Goal: Task Accomplishment & Management: Complete application form

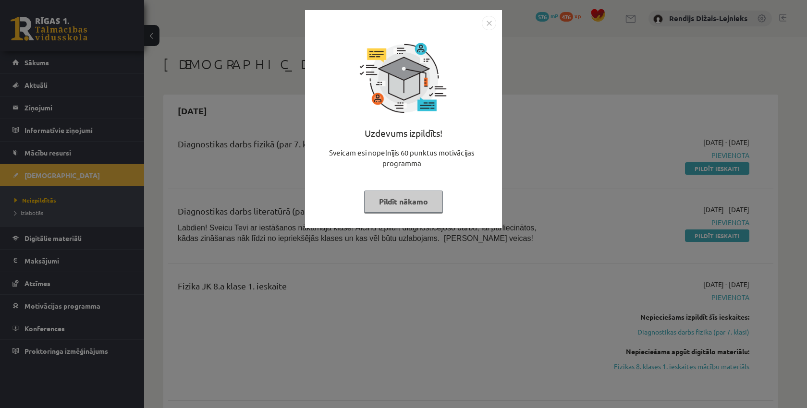
click at [374, 203] on button "Pildīt nākamo" at bounding box center [403, 202] width 79 height 22
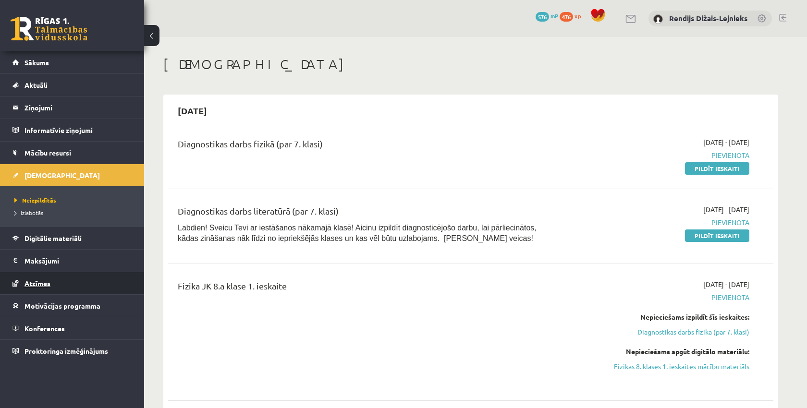
click at [40, 279] on span "Atzīmes" at bounding box center [37, 283] width 26 height 9
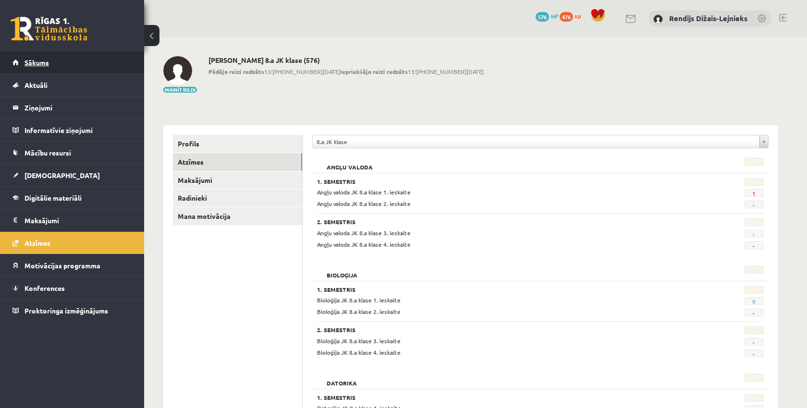
click at [31, 62] on span "Sākums" at bounding box center [36, 62] width 24 height 9
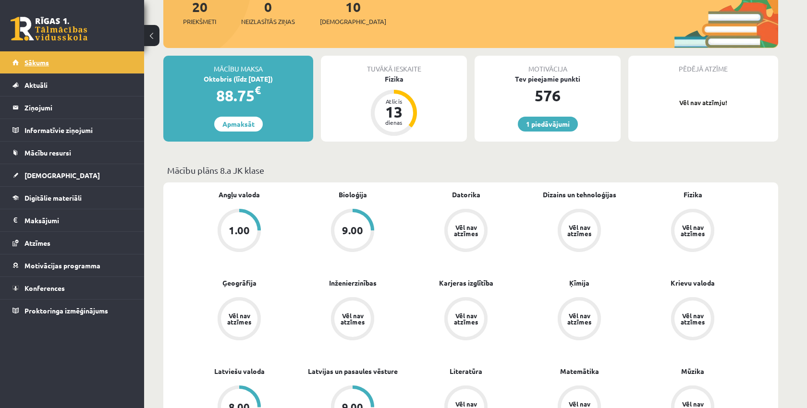
scroll to position [136, 0]
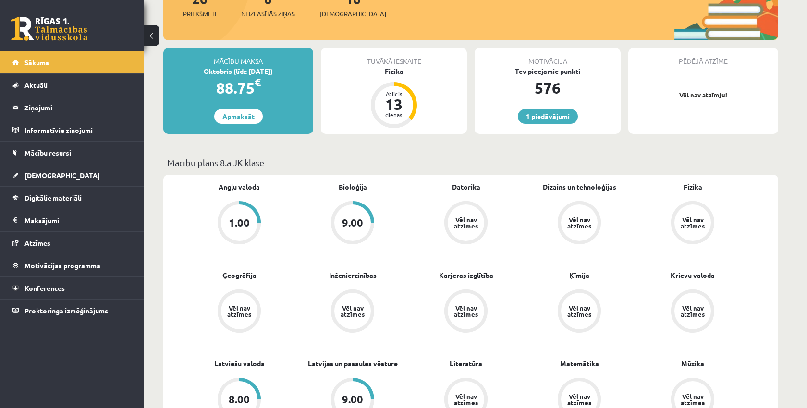
click at [352, 226] on div "9.00" at bounding box center [352, 223] width 21 height 11
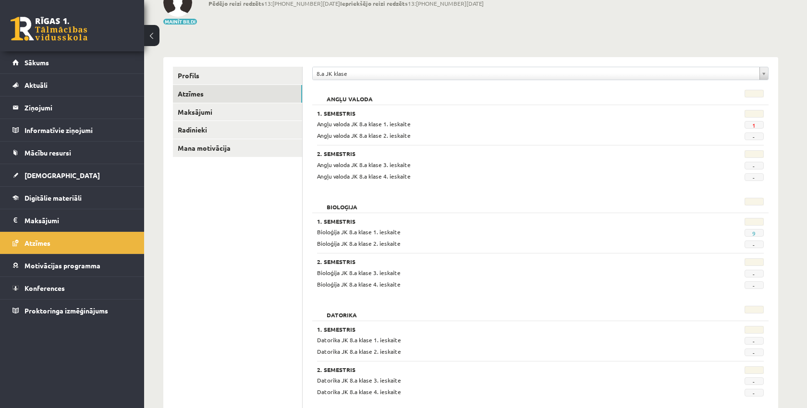
scroll to position [69, 0]
click at [45, 175] on span "[DEMOGRAPHIC_DATA]" at bounding box center [61, 175] width 75 height 9
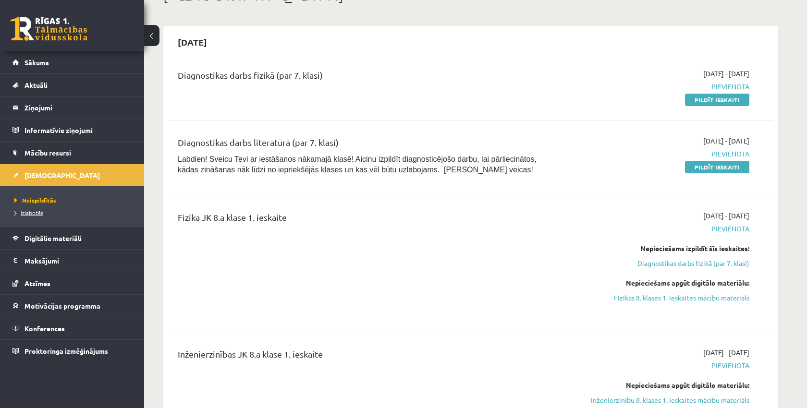
click at [37, 214] on span "Izlabotās" at bounding box center [28, 213] width 29 height 8
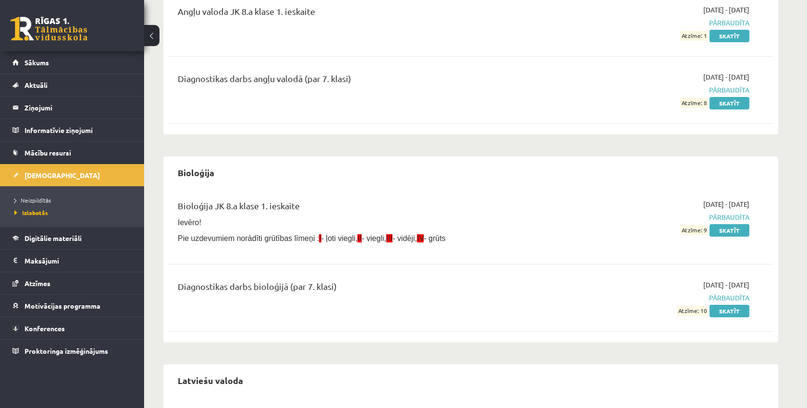
scroll to position [133, 0]
click at [727, 232] on link "Skatīt" at bounding box center [729, 229] width 40 height 12
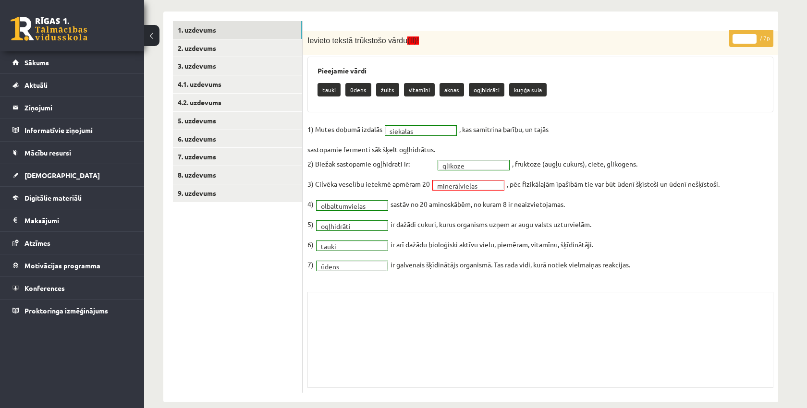
scroll to position [162, 0]
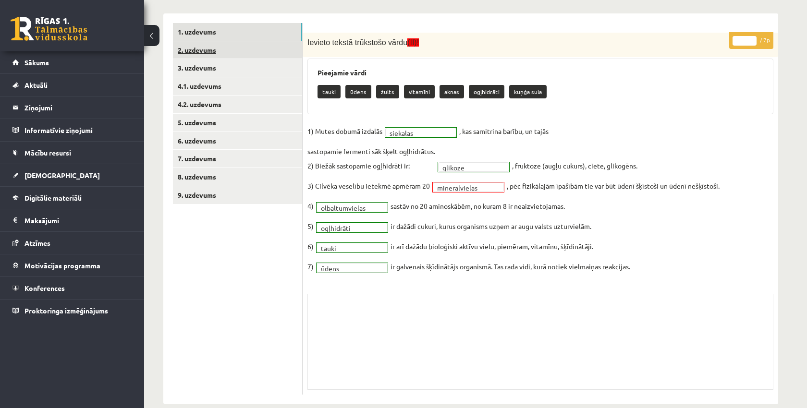
click at [189, 48] on link "2. uzdevums" at bounding box center [237, 50] width 129 height 18
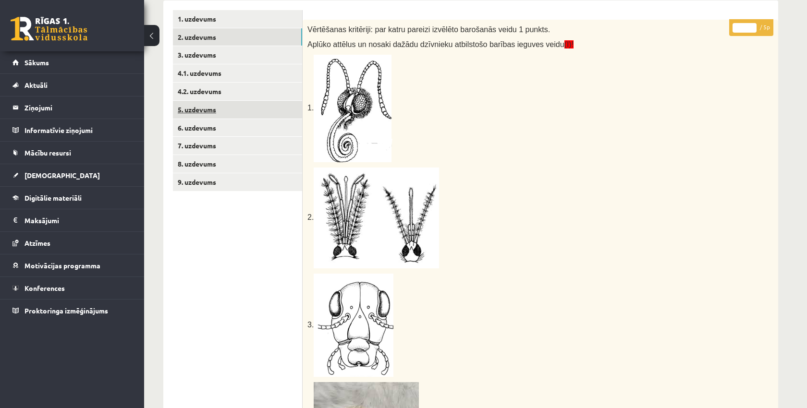
scroll to position [172, 0]
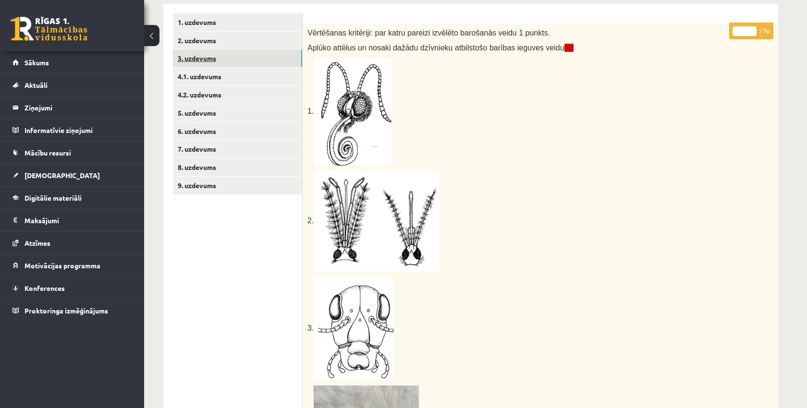
click at [188, 57] on link "3. uzdevums" at bounding box center [237, 58] width 129 height 18
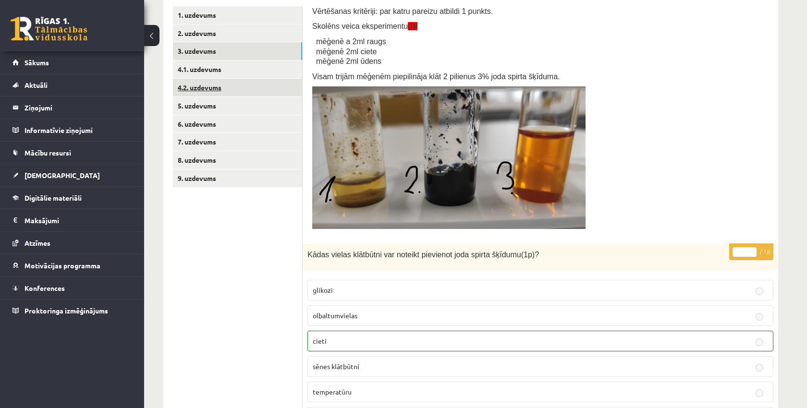
scroll to position [178, 0]
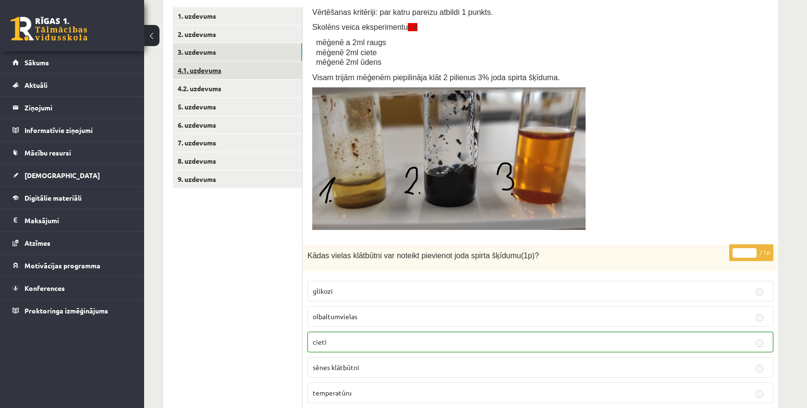
click at [191, 67] on link "4.1. uzdevums" at bounding box center [237, 70] width 129 height 18
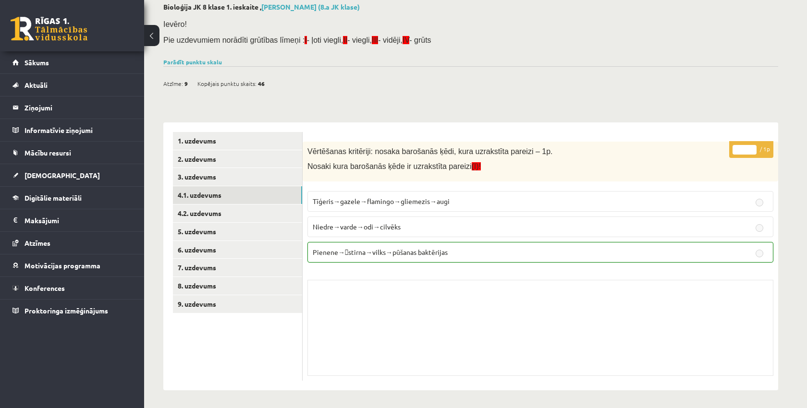
scroll to position [53, 0]
click at [188, 211] on link "4.2. uzdevums" at bounding box center [237, 214] width 129 height 18
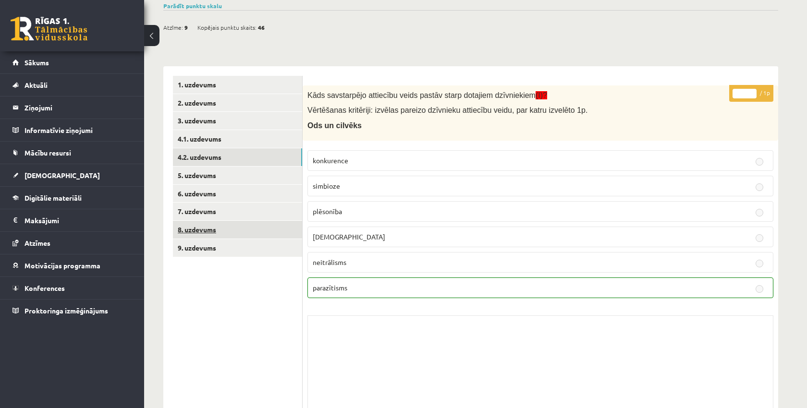
scroll to position [108, 0]
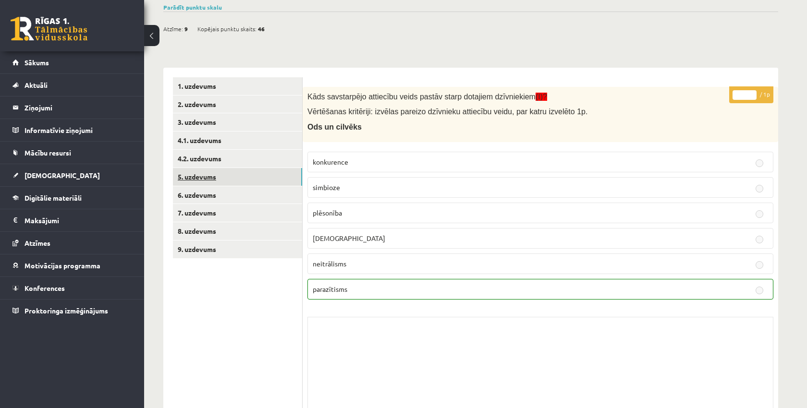
click at [199, 171] on link "5. uzdevums" at bounding box center [237, 177] width 129 height 18
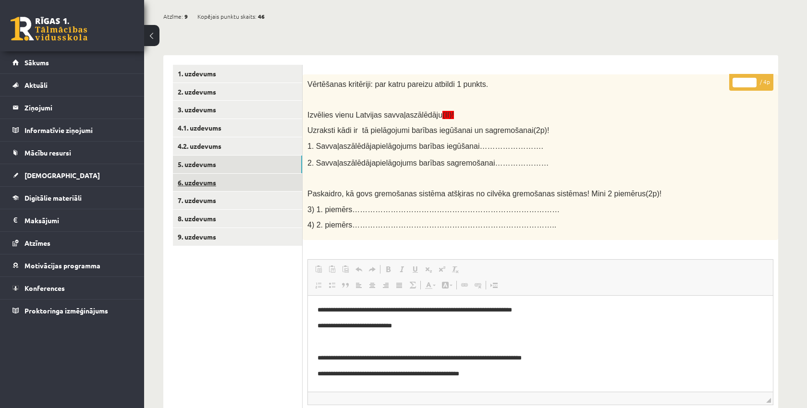
scroll to position [120, 0]
click at [199, 176] on link "6. uzdevums" at bounding box center [237, 183] width 129 height 18
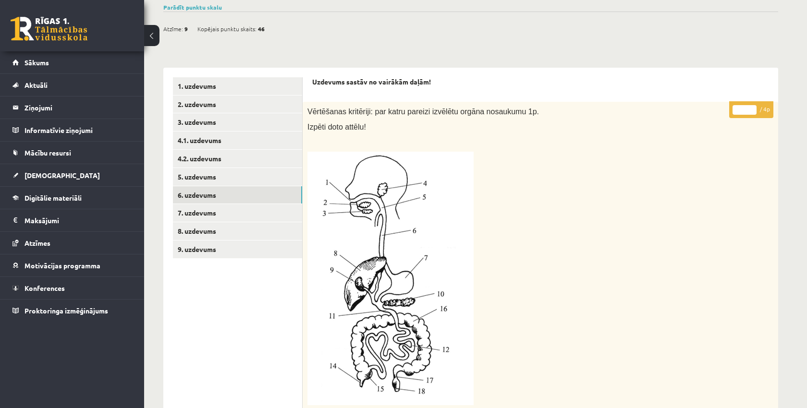
scroll to position [108, 0]
click at [196, 210] on link "7. uzdevums" at bounding box center [237, 214] width 129 height 18
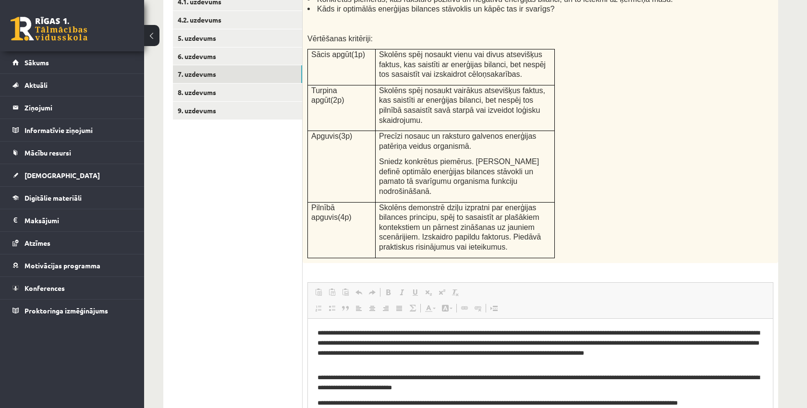
scroll to position [236, 0]
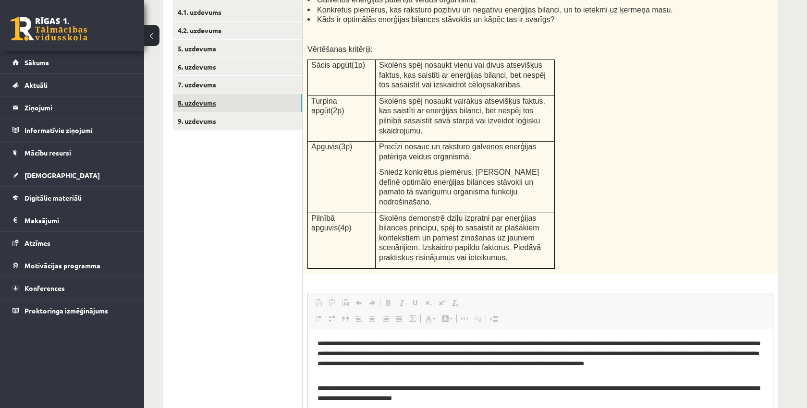
click at [206, 98] on link "8. uzdevums" at bounding box center [237, 103] width 129 height 18
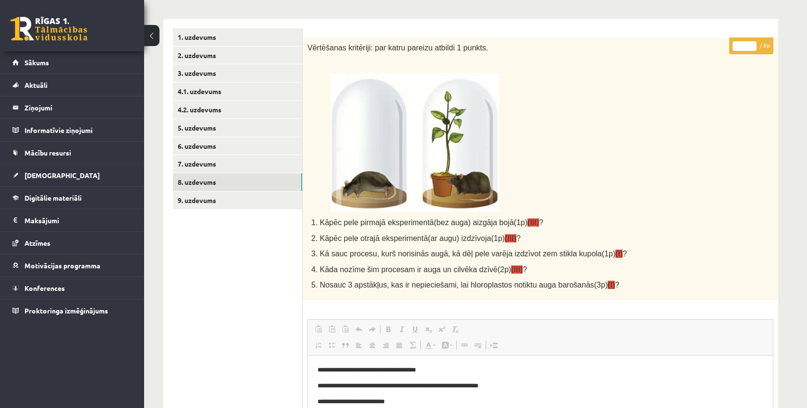
scroll to position [153, 0]
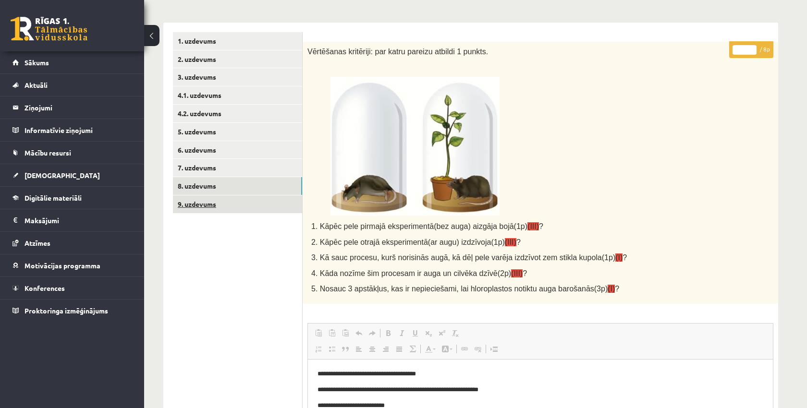
click at [199, 198] on link "9. uzdevums" at bounding box center [237, 204] width 129 height 18
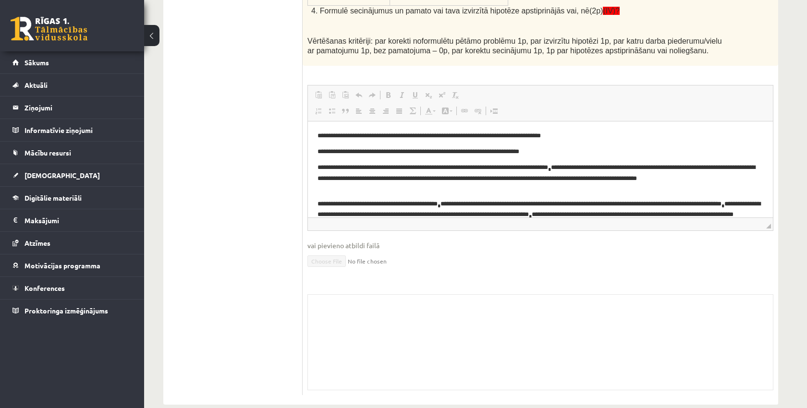
scroll to position [521, 0]
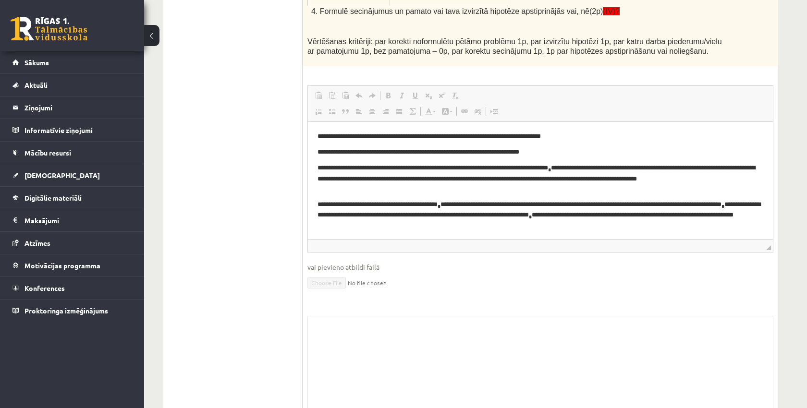
drag, startPoint x: 768, startPoint y: 219, endPoint x: 768, endPoint y: 237, distance: 18.2
click at [768, 245] on span "◢" at bounding box center [768, 247] width 5 height 5
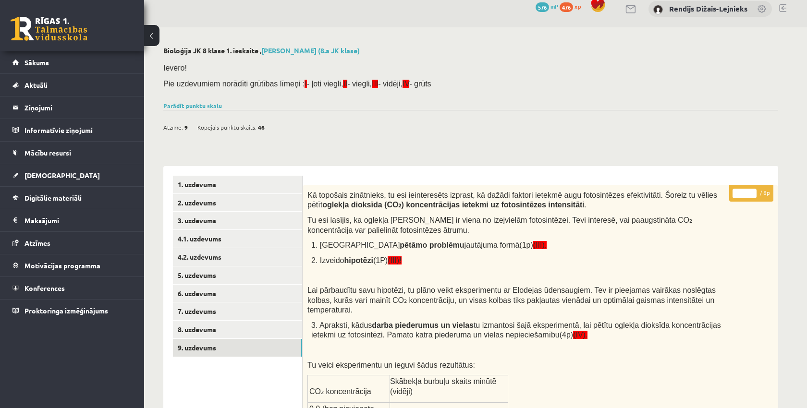
scroll to position [12, 0]
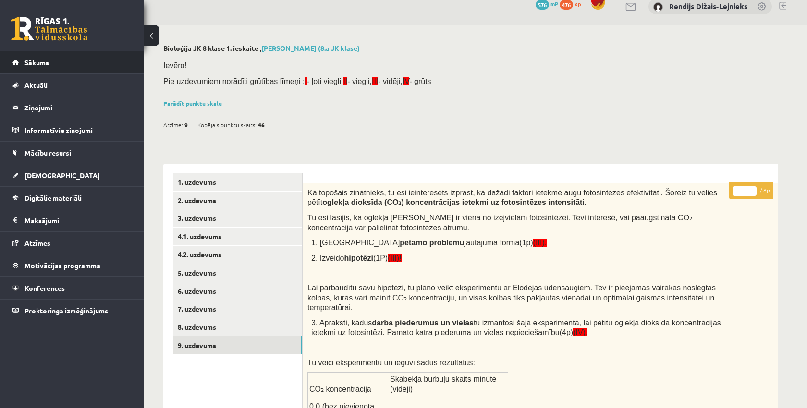
click at [47, 64] on span "Sākums" at bounding box center [36, 62] width 24 height 9
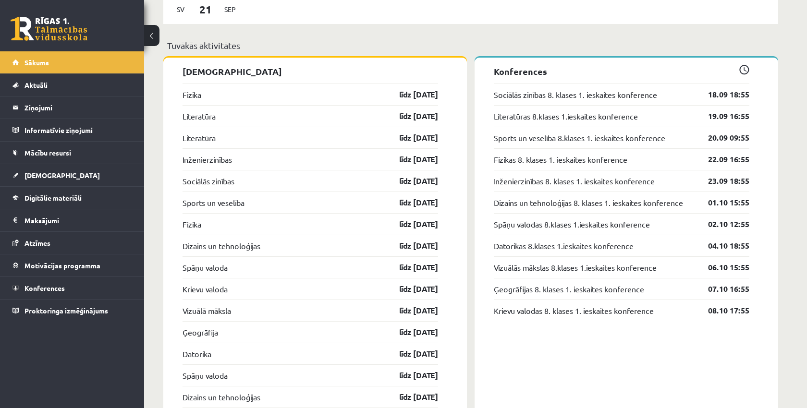
scroll to position [918, 0]
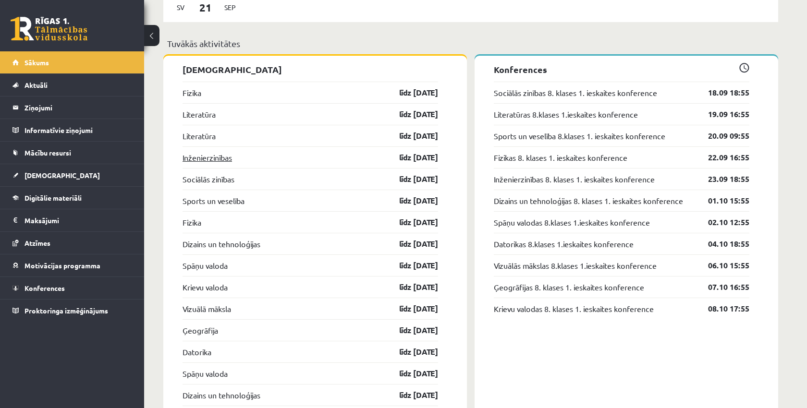
click at [205, 159] on link "Inženierzinības" at bounding box center [206, 158] width 49 height 12
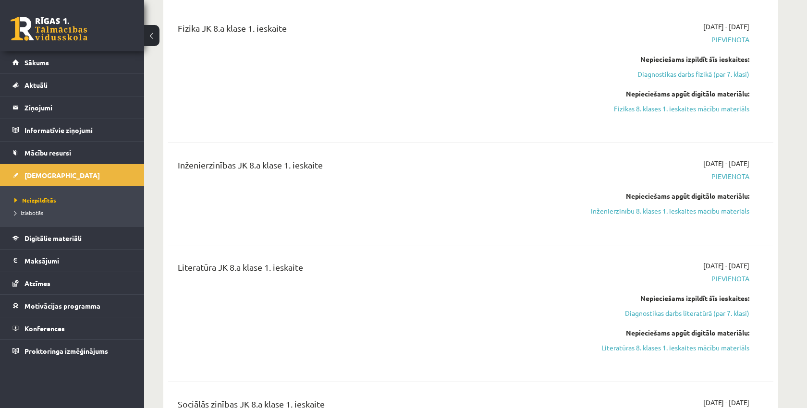
scroll to position [260, 0]
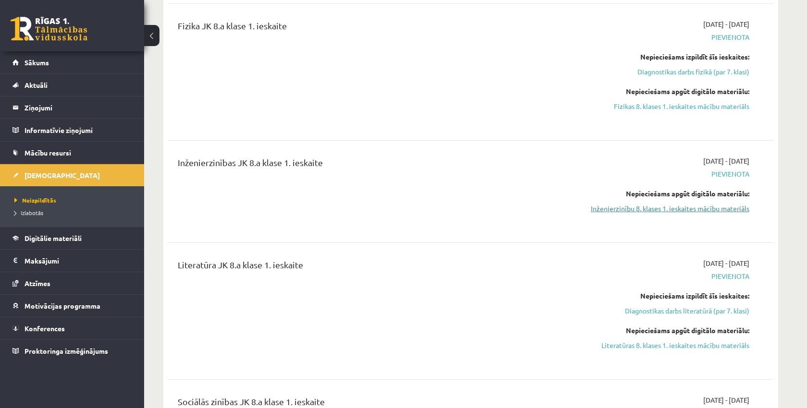
click at [665, 208] on link "Inženierzinību 8. klases 1. ieskaites mācību materiāls" at bounding box center [658, 209] width 181 height 10
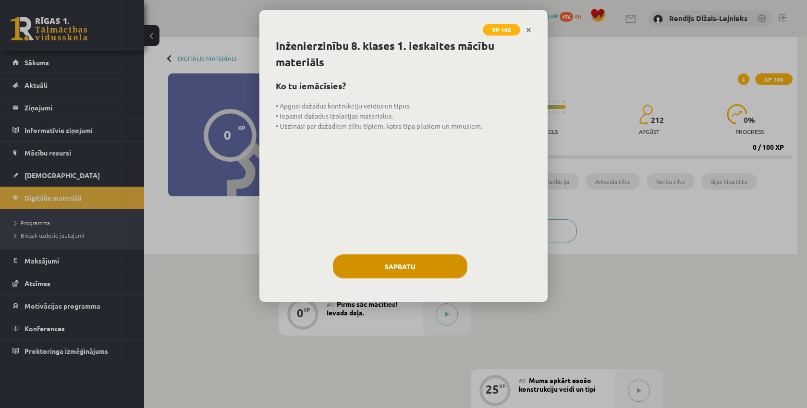
click at [401, 268] on button "Sapratu" at bounding box center [400, 266] width 134 height 24
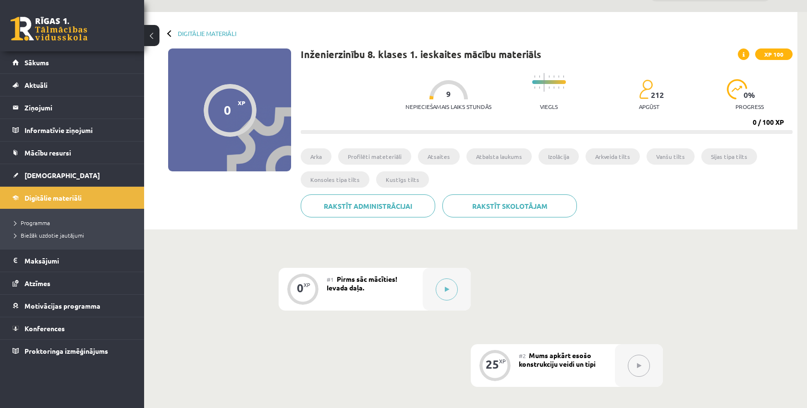
scroll to position [22, 0]
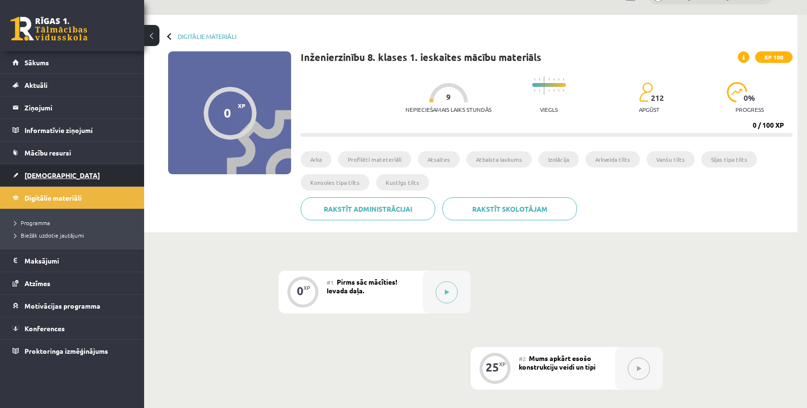
click at [34, 176] on span "[DEMOGRAPHIC_DATA]" at bounding box center [61, 175] width 75 height 9
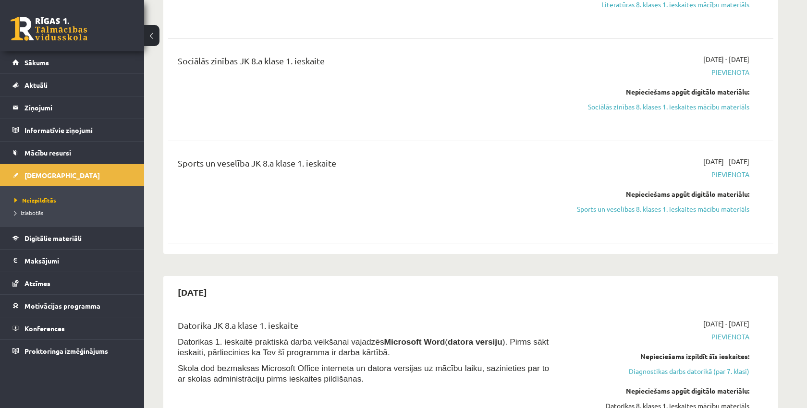
scroll to position [602, 0]
click at [680, 207] on link "Sports un veselības 8. klases 1. ieskaites mācību materiāls" at bounding box center [658, 209] width 181 height 10
click at [624, 208] on link "Sports un veselības 8. klases 1. ieskaites mācību materiāls" at bounding box center [658, 209] width 181 height 10
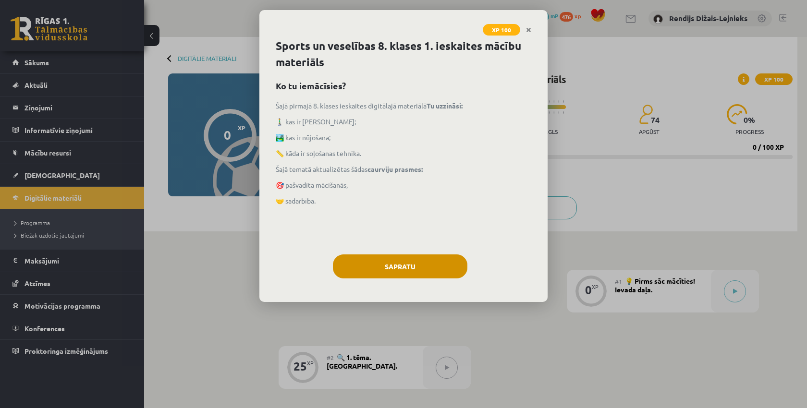
click at [415, 268] on button "Sapratu" at bounding box center [400, 266] width 134 height 24
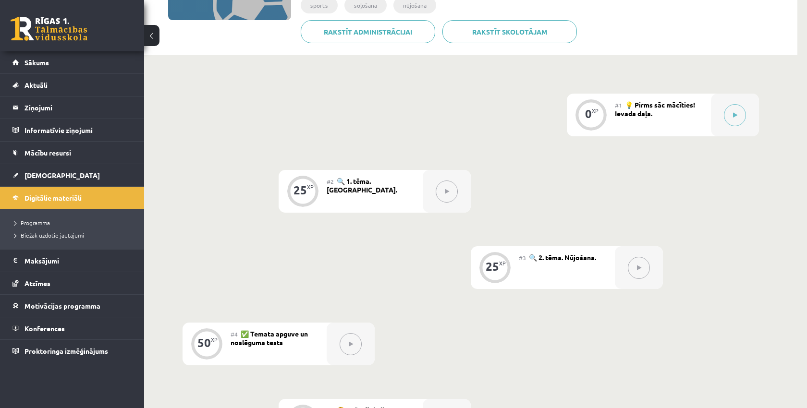
scroll to position [173, 0]
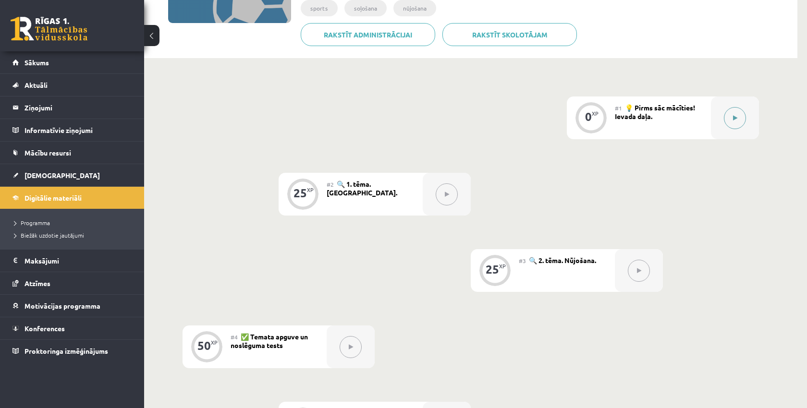
click at [735, 118] on icon at bounding box center [735, 118] width 4 height 6
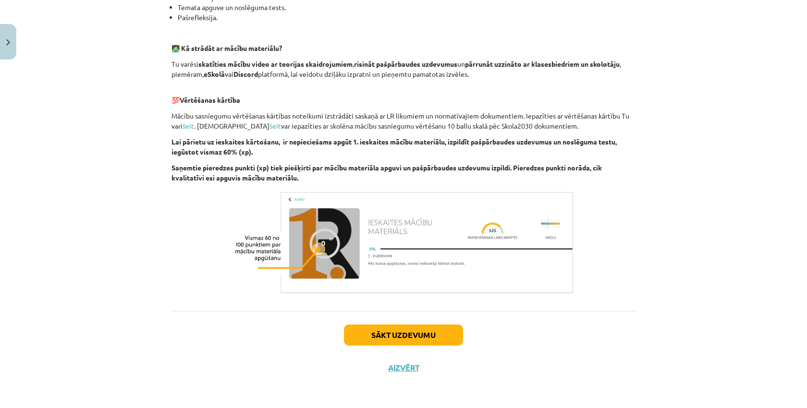
scroll to position [275, 0]
click at [388, 334] on button "Sākt uzdevumu" at bounding box center [403, 335] width 119 height 21
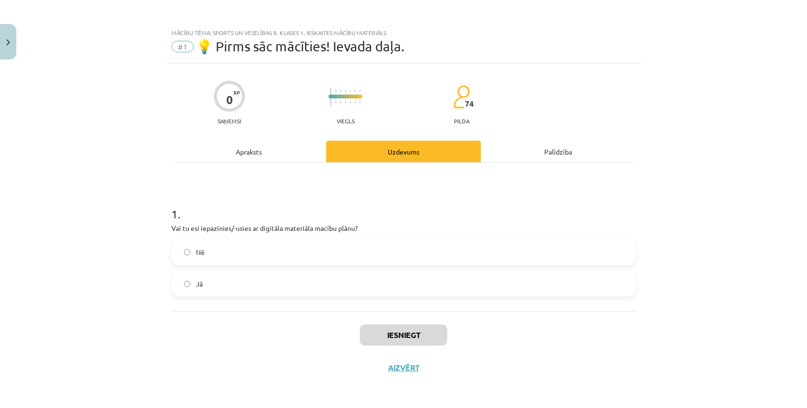
scroll to position [2, 0]
click at [398, 335] on button "Iesniegt" at bounding box center [403, 335] width 87 height 21
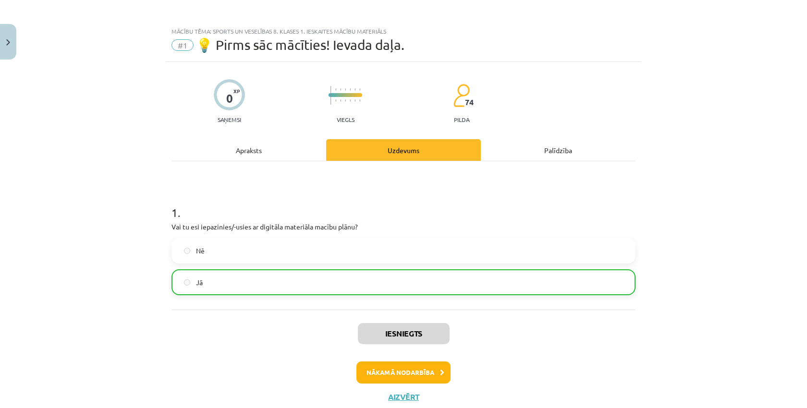
click at [386, 371] on button "Nākamā nodarbība" at bounding box center [403, 373] width 94 height 22
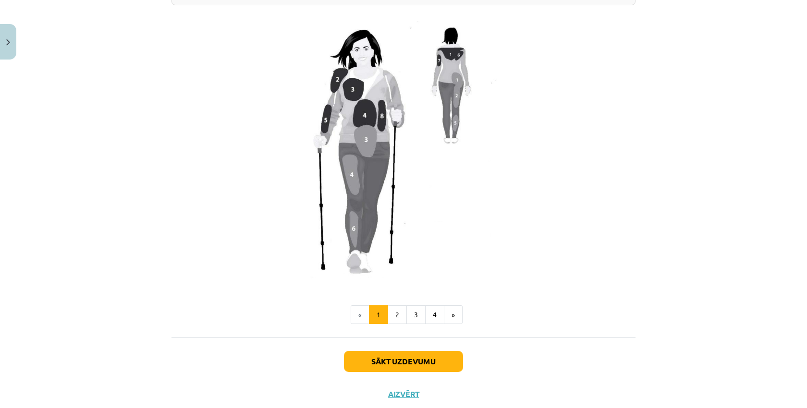
scroll to position [781, 0]
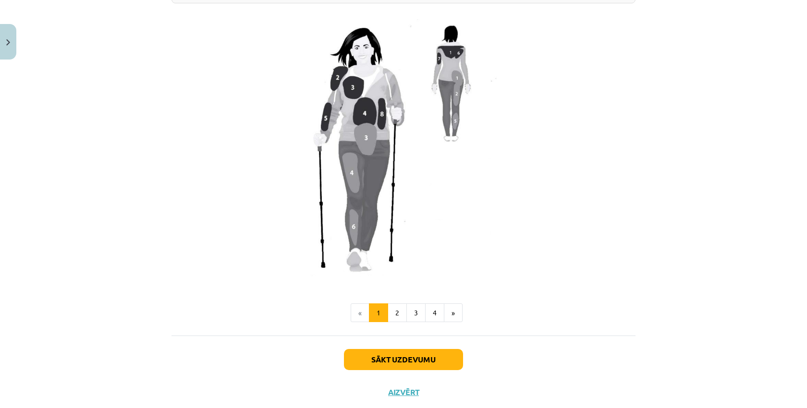
click at [385, 359] on button "Sākt uzdevumu" at bounding box center [403, 359] width 119 height 21
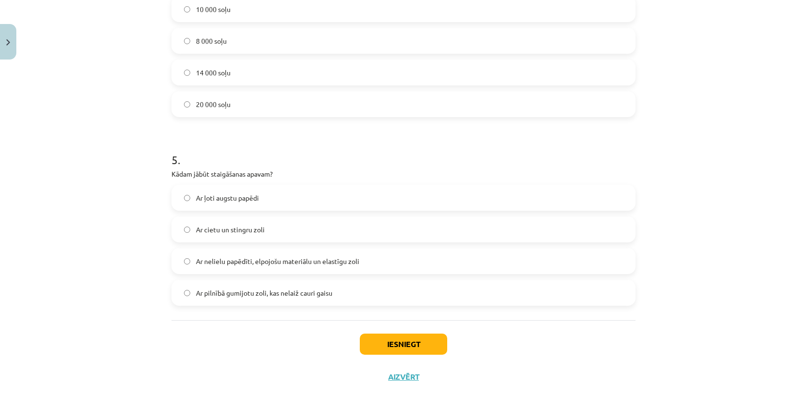
scroll to position [810, 0]
click at [393, 341] on button "Iesniegt" at bounding box center [403, 343] width 87 height 21
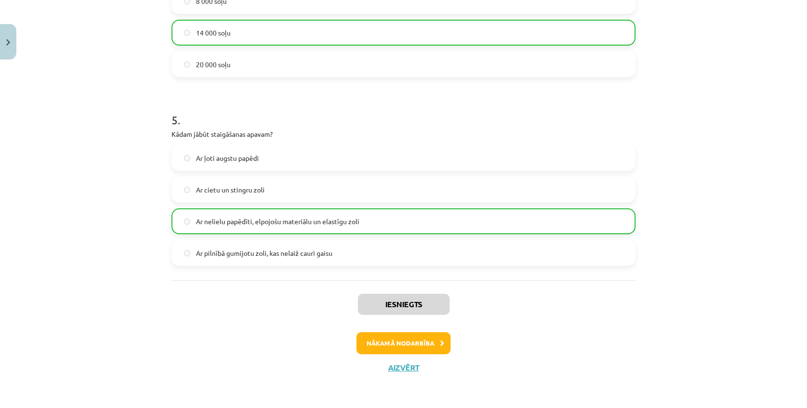
scroll to position [850, 0]
click at [392, 347] on button "Nākamā nodarbība" at bounding box center [403, 343] width 94 height 22
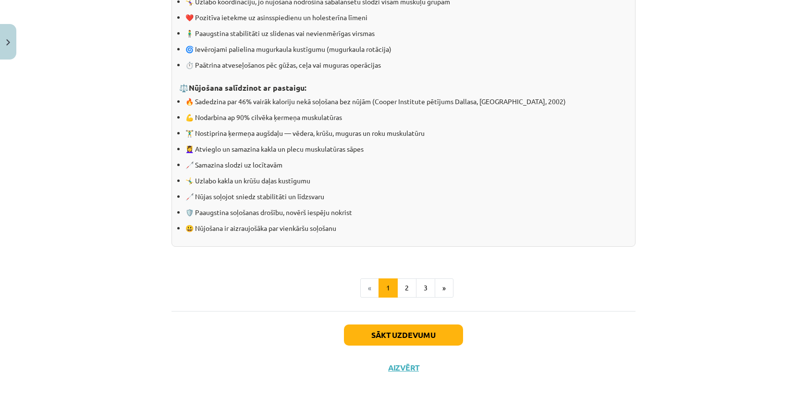
scroll to position [911, 0]
click at [409, 333] on button "Sākt uzdevumu" at bounding box center [403, 335] width 119 height 21
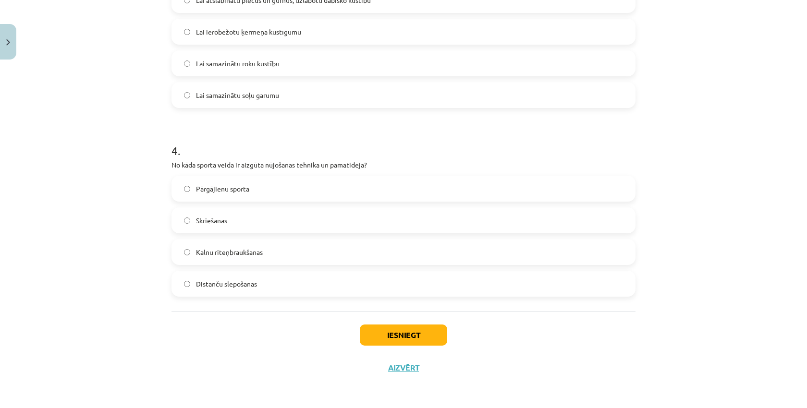
scroll to position [24, 0]
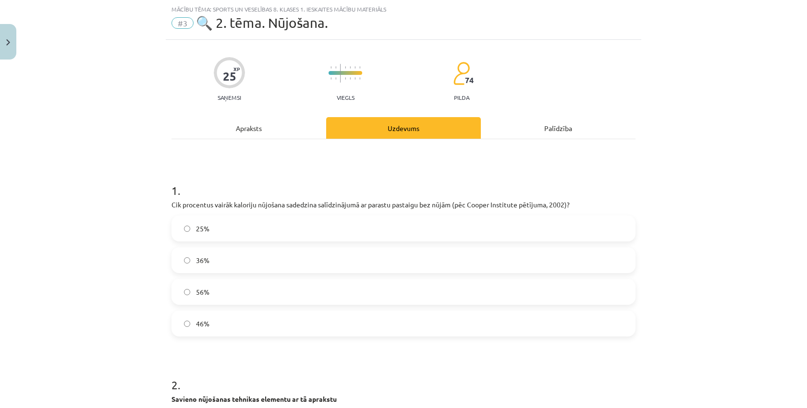
click at [254, 126] on div "Apraksts" at bounding box center [248, 128] width 155 height 22
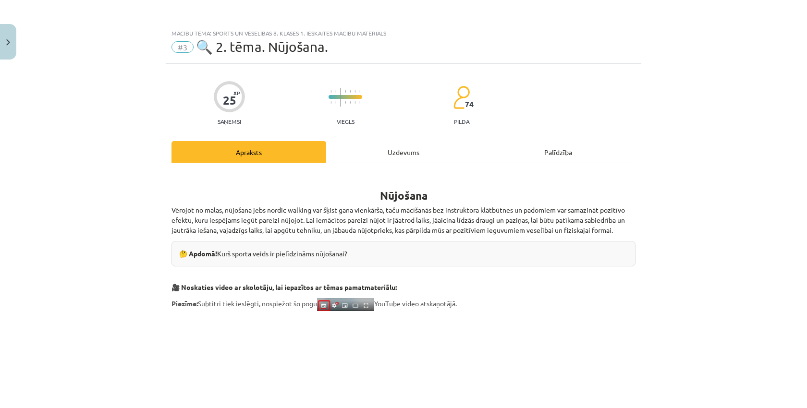
scroll to position [0, 0]
click at [397, 153] on div "Uzdevums" at bounding box center [403, 152] width 155 height 22
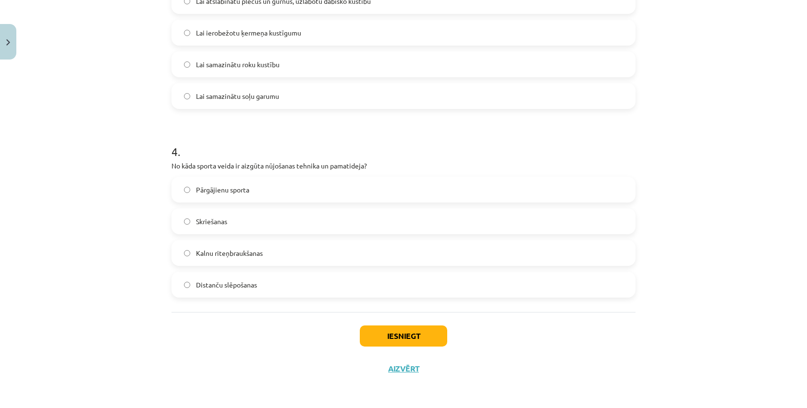
scroll to position [660, 0]
click at [381, 336] on button "Iesniegt" at bounding box center [403, 336] width 87 height 21
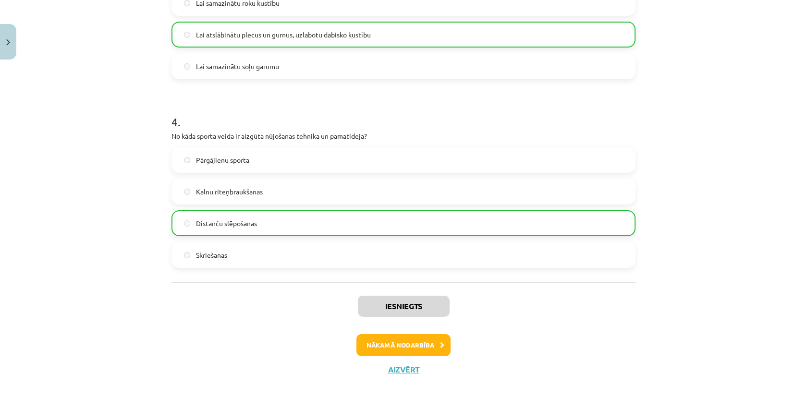
scroll to position [689, 0]
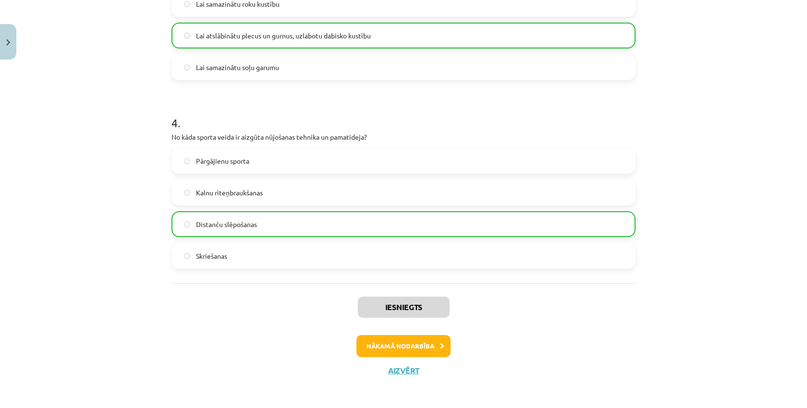
click at [393, 347] on button "Nākamā nodarbība" at bounding box center [403, 346] width 94 height 22
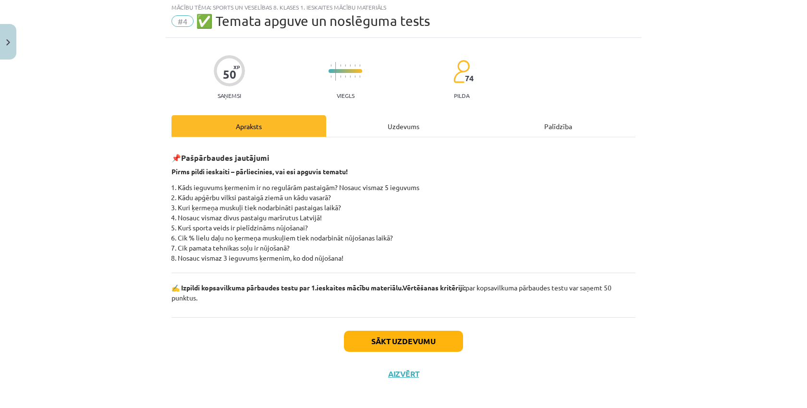
scroll to position [24, 0]
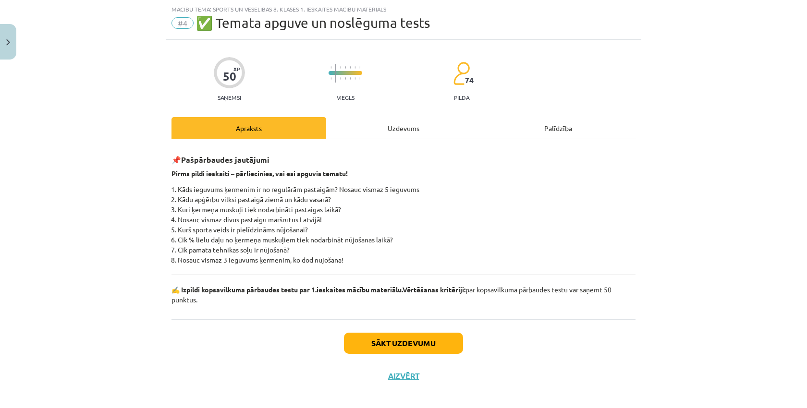
click at [393, 347] on button "Sākt uzdevumu" at bounding box center [403, 343] width 119 height 21
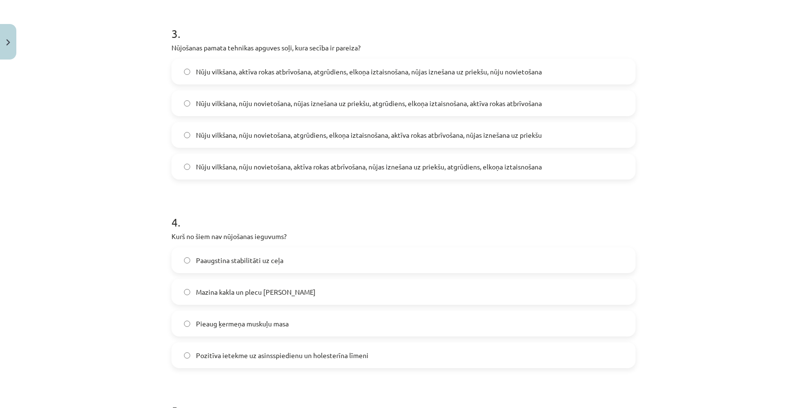
scroll to position [556, 0]
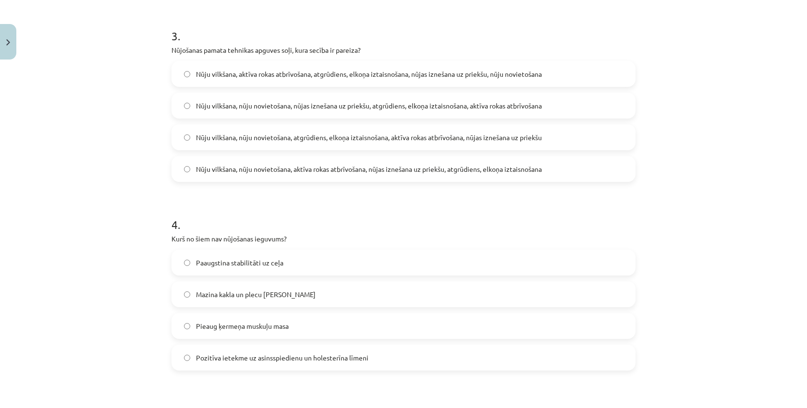
click at [187, 330] on label "Pieaug ķermeņa muskuļu masa" at bounding box center [403, 326] width 462 height 24
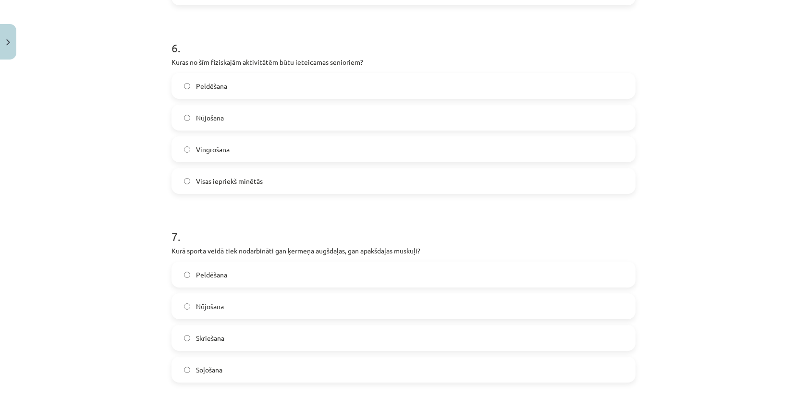
scroll to position [1115, 0]
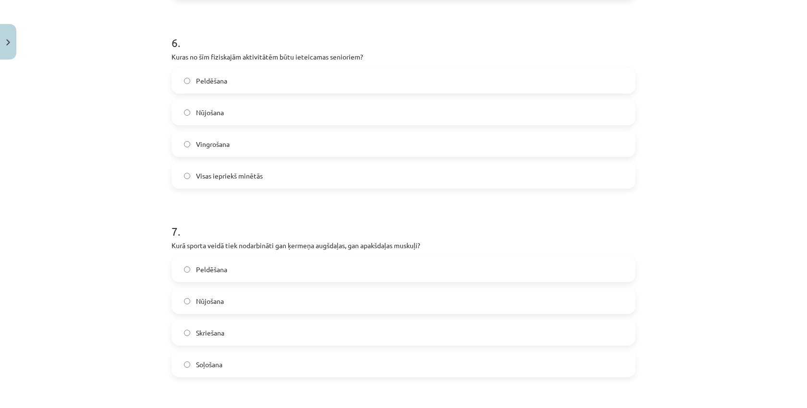
click at [186, 180] on label "Visas iepriekš minētās" at bounding box center [403, 176] width 462 height 24
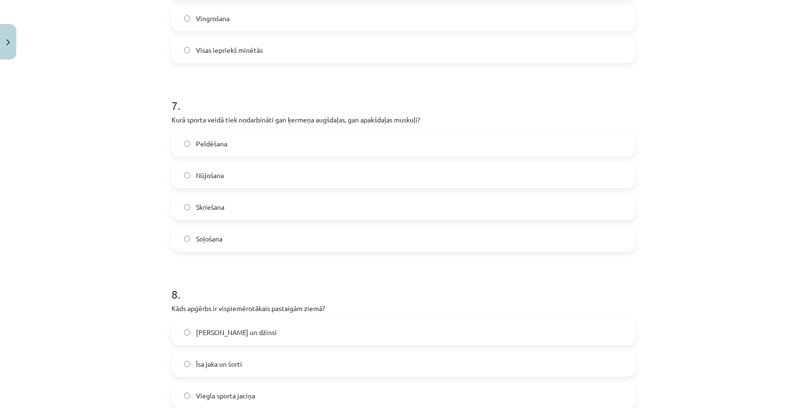
scroll to position [1246, 0]
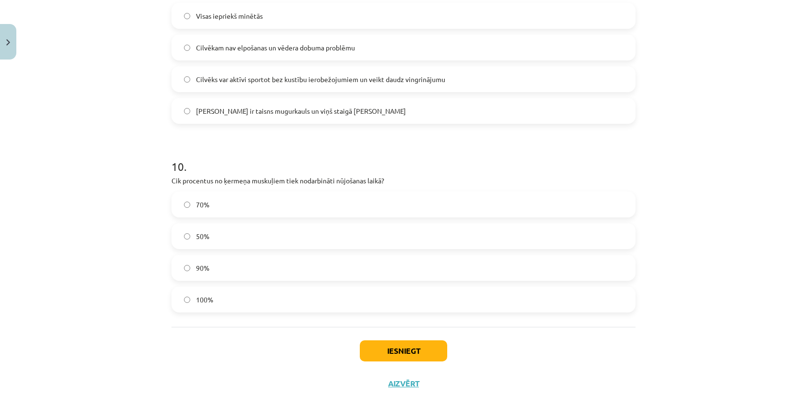
scroll to position [1748, 0]
click at [390, 349] on button "Iesniegt" at bounding box center [403, 349] width 87 height 21
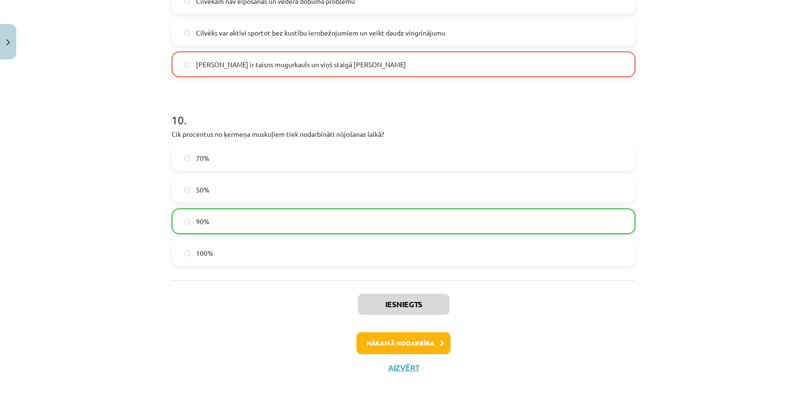
scroll to position [1794, 0]
click at [396, 344] on button "Nākamā nodarbība" at bounding box center [403, 343] width 94 height 22
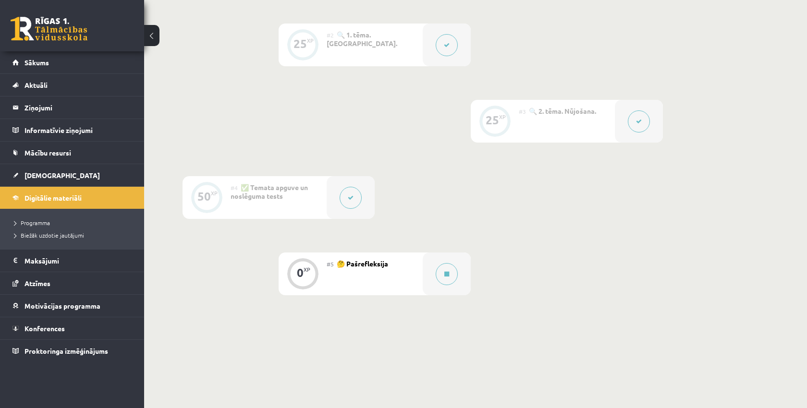
scroll to position [326, 0]
click at [352, 197] on icon at bounding box center [351, 196] width 6 height 6
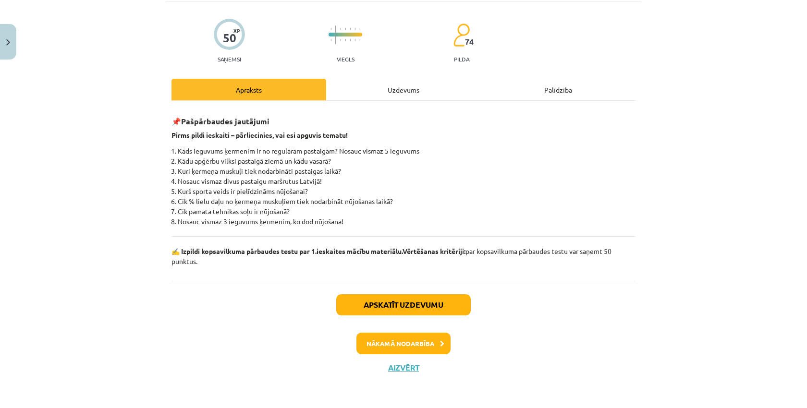
scroll to position [63, 0]
click at [375, 303] on button "Apskatīt uzdevumu" at bounding box center [403, 304] width 134 height 21
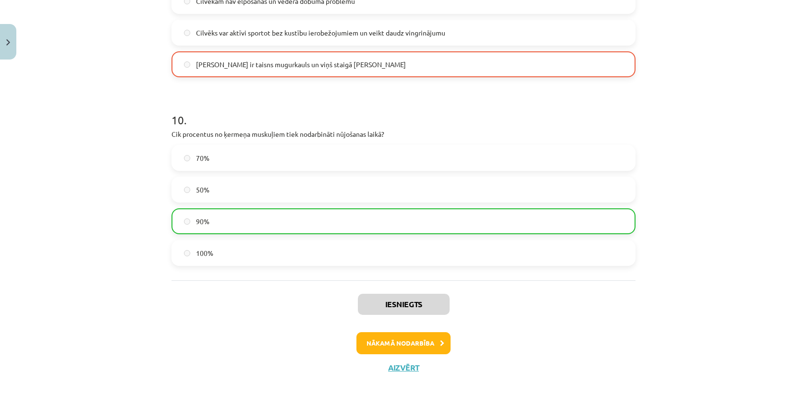
scroll to position [1794, 0]
click at [391, 345] on button "Nākamā nodarbība" at bounding box center [403, 343] width 94 height 22
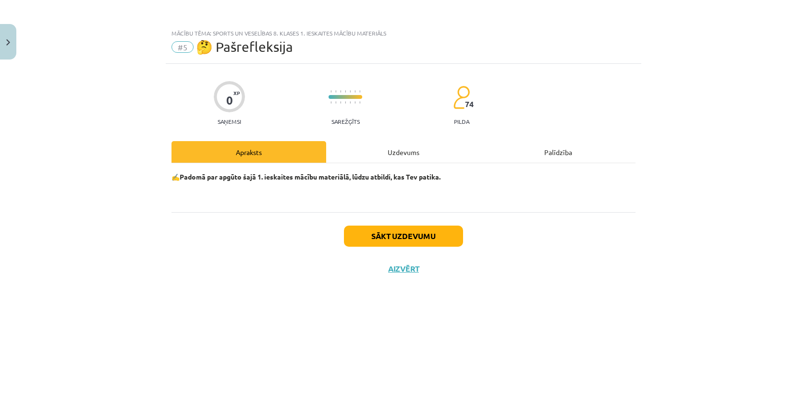
click at [375, 237] on button "Sākt uzdevumu" at bounding box center [403, 236] width 119 height 21
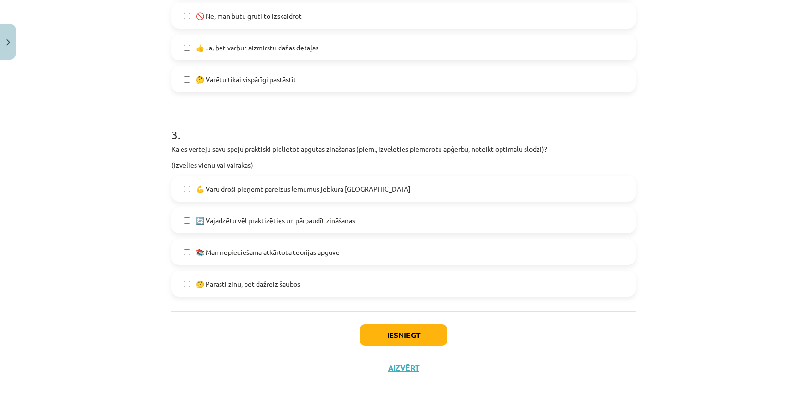
scroll to position [490, 0]
click at [375, 333] on button "Iesniegt" at bounding box center [403, 335] width 87 height 21
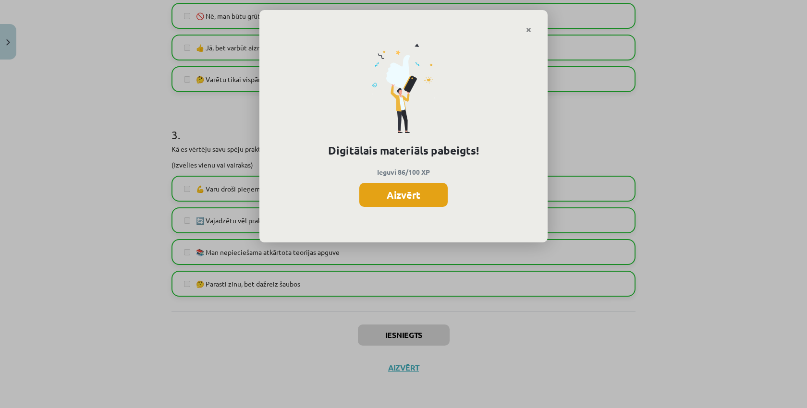
click at [397, 194] on button "Aizvērt" at bounding box center [403, 195] width 88 height 24
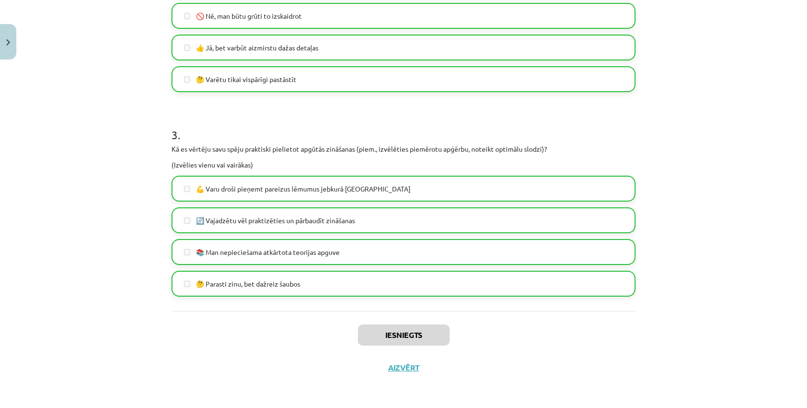
click at [394, 369] on button "Aizvērt" at bounding box center [403, 368] width 36 height 10
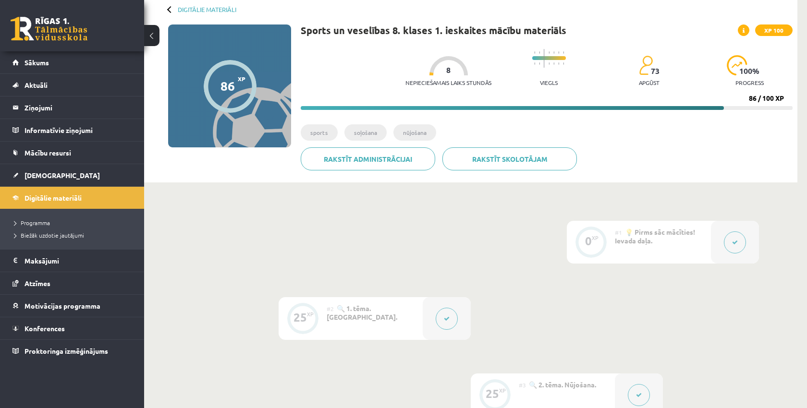
scroll to position [48, 0]
click at [40, 177] on span "[DEMOGRAPHIC_DATA]" at bounding box center [61, 175] width 75 height 9
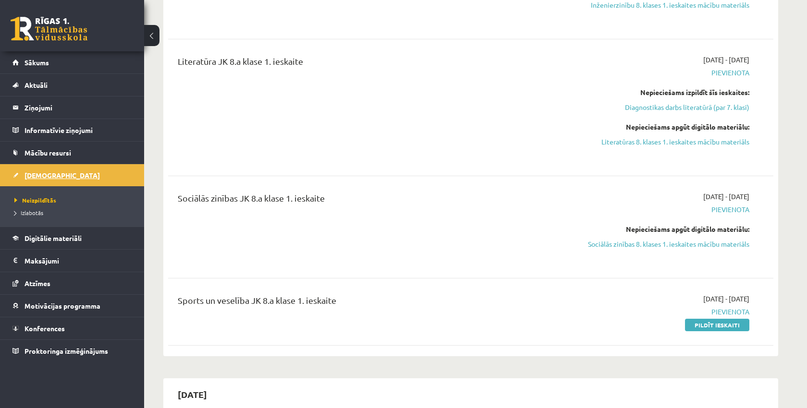
scroll to position [468, 0]
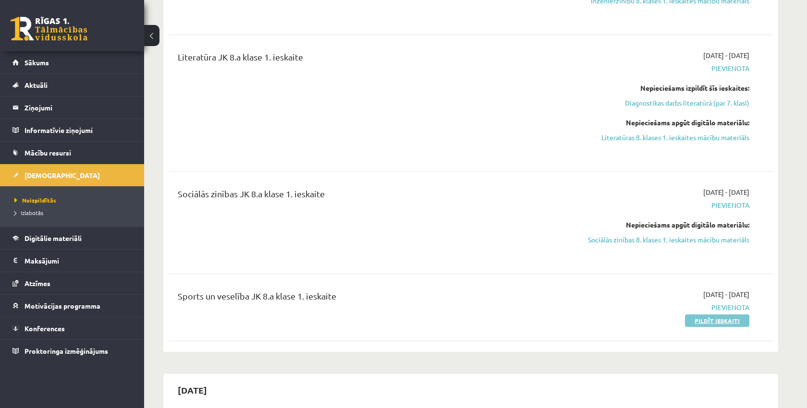
click at [706, 321] on link "Pildīt ieskaiti" at bounding box center [717, 320] width 64 height 12
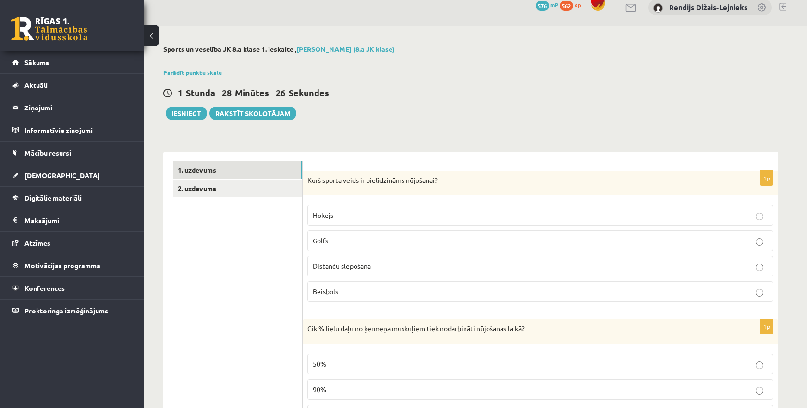
scroll to position [10, 0]
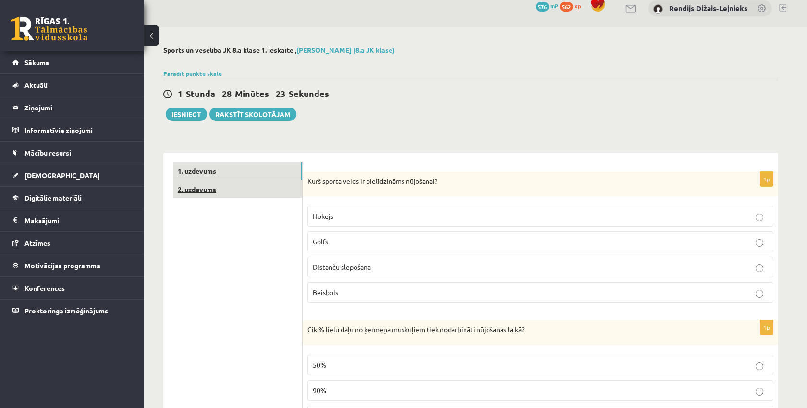
click at [197, 189] on link "2. uzdevums" at bounding box center [237, 190] width 129 height 18
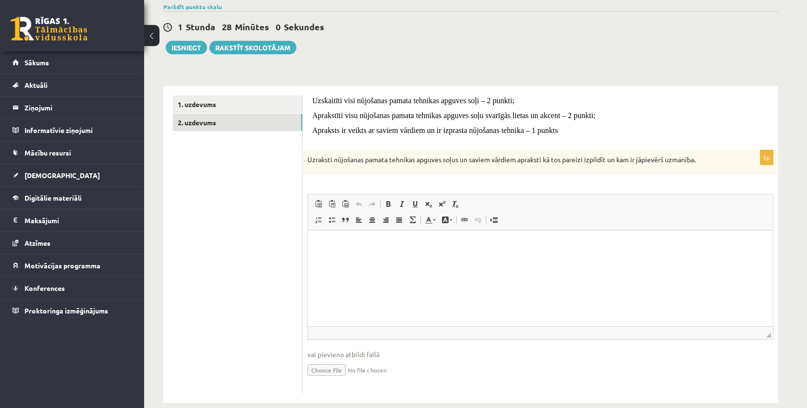
scroll to position [78, 0]
click at [369, 249] on html at bounding box center [540, 243] width 465 height 29
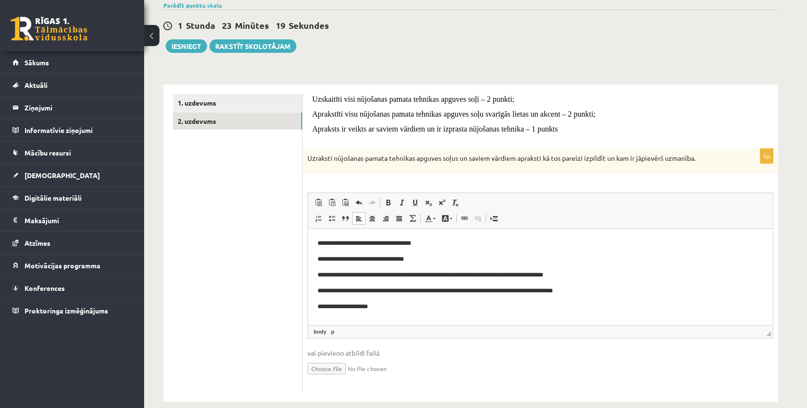
click at [318, 307] on p "**********" at bounding box center [540, 307] width 446 height 10
click at [387, 304] on p "**********" at bounding box center [540, 307] width 446 height 10
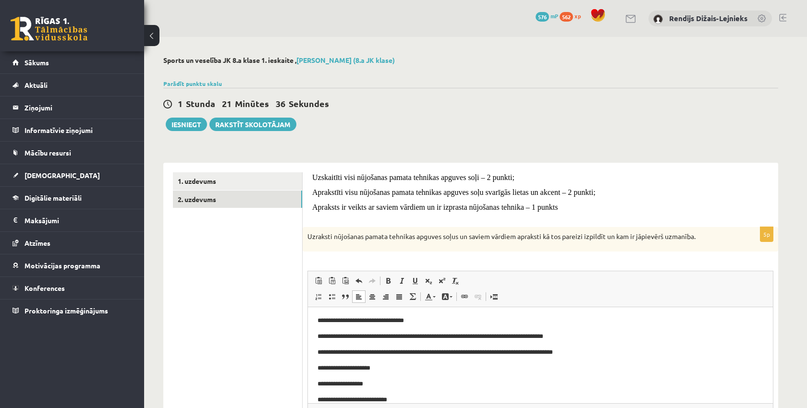
scroll to position [0, 0]
click at [190, 125] on button "Iesniegt" at bounding box center [186, 124] width 41 height 13
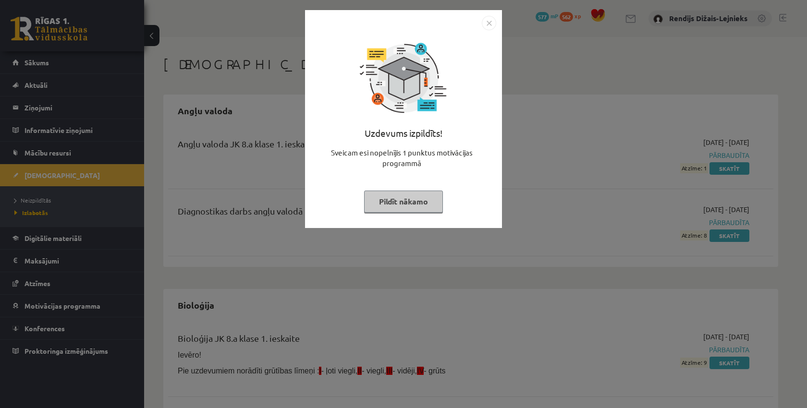
click at [422, 203] on button "Pildīt nākamo" at bounding box center [403, 202] width 79 height 22
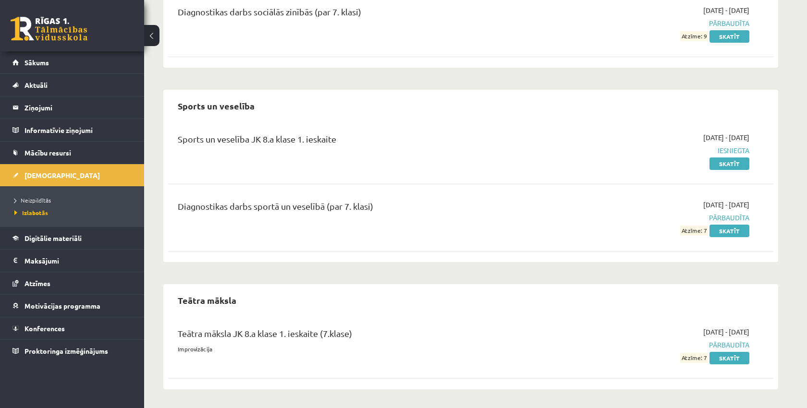
scroll to position [942, 0]
click at [40, 65] on span "Sākums" at bounding box center [36, 62] width 24 height 9
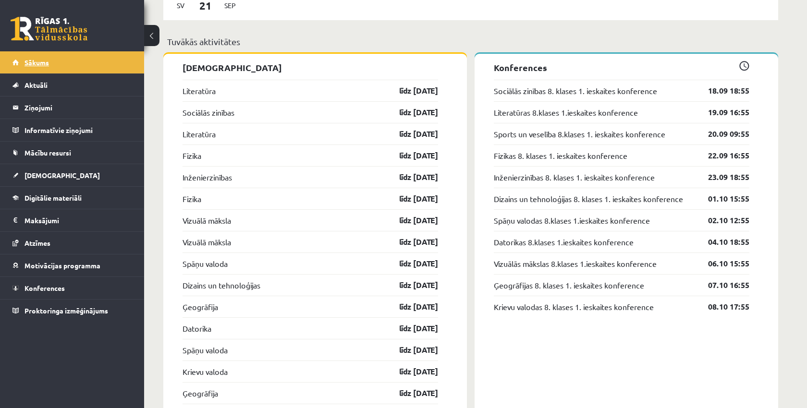
scroll to position [919, 0]
